Goal: Information Seeking & Learning: Learn about a topic

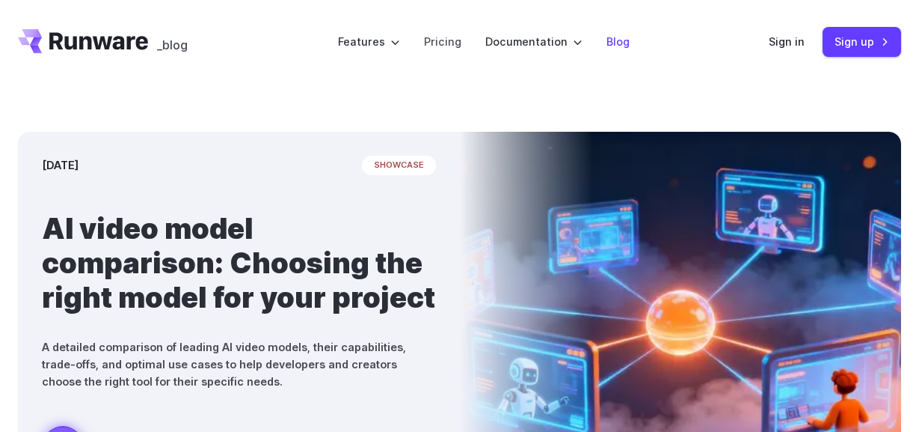
click at [611, 44] on link "Blog" at bounding box center [618, 41] width 23 height 17
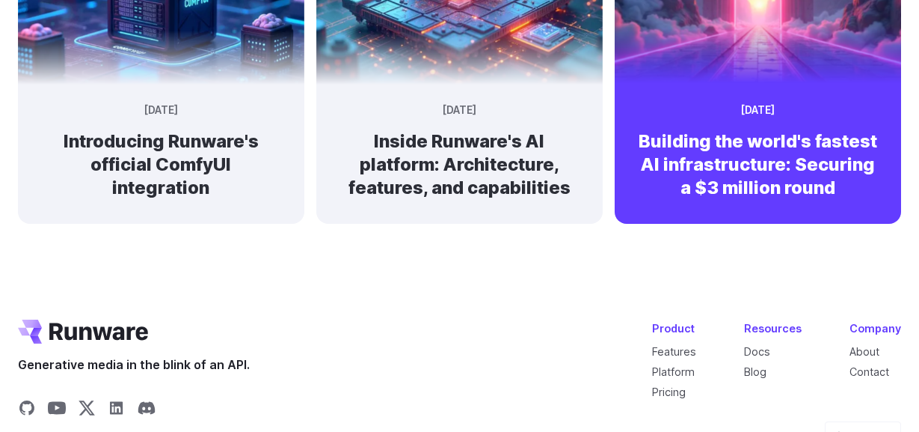
scroll to position [1497, 0]
